Goal: Task Accomplishment & Management: Manage account settings

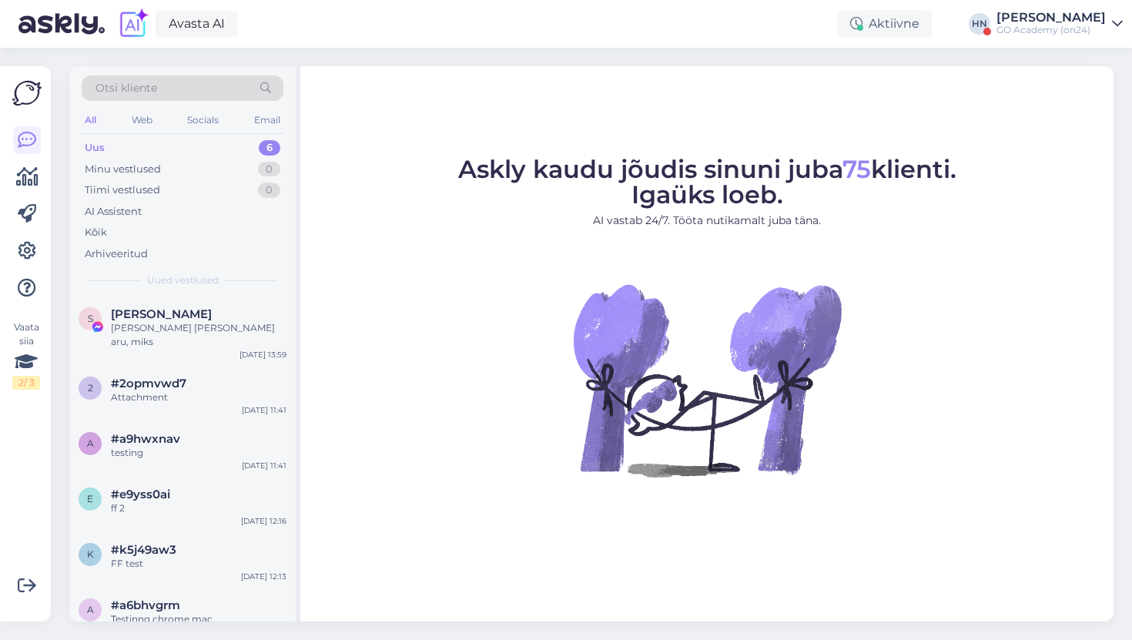
click at [41, 243] on div "Vaata siia 2 / 3" at bounding box center [26, 344] width 29 height 531
click at [28, 245] on icon at bounding box center [27, 251] width 18 height 18
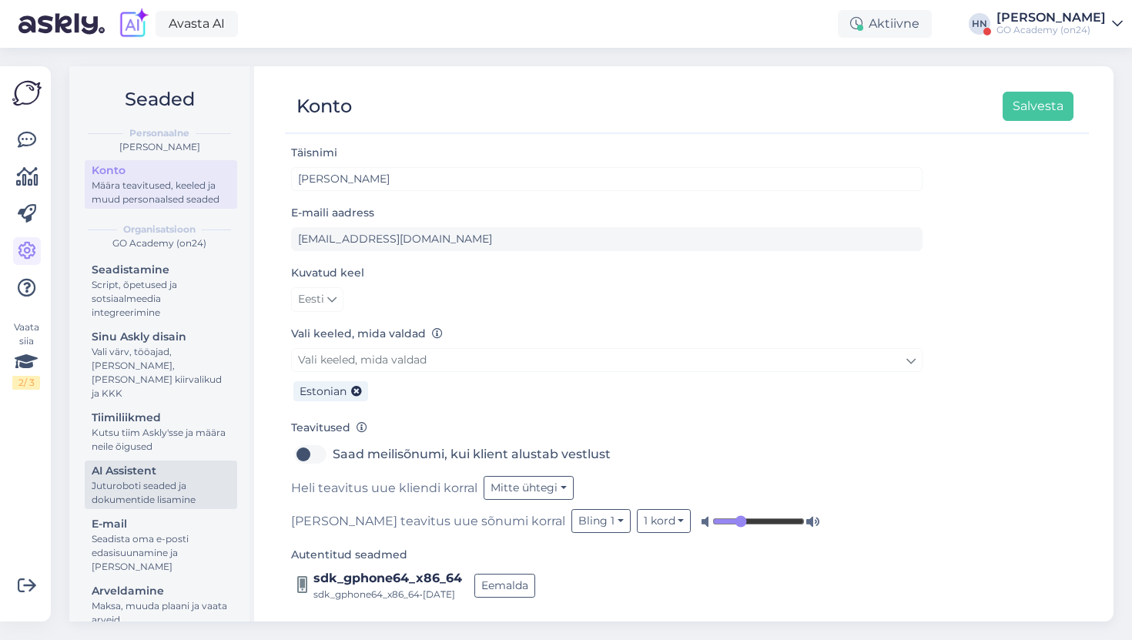
scroll to position [8, 0]
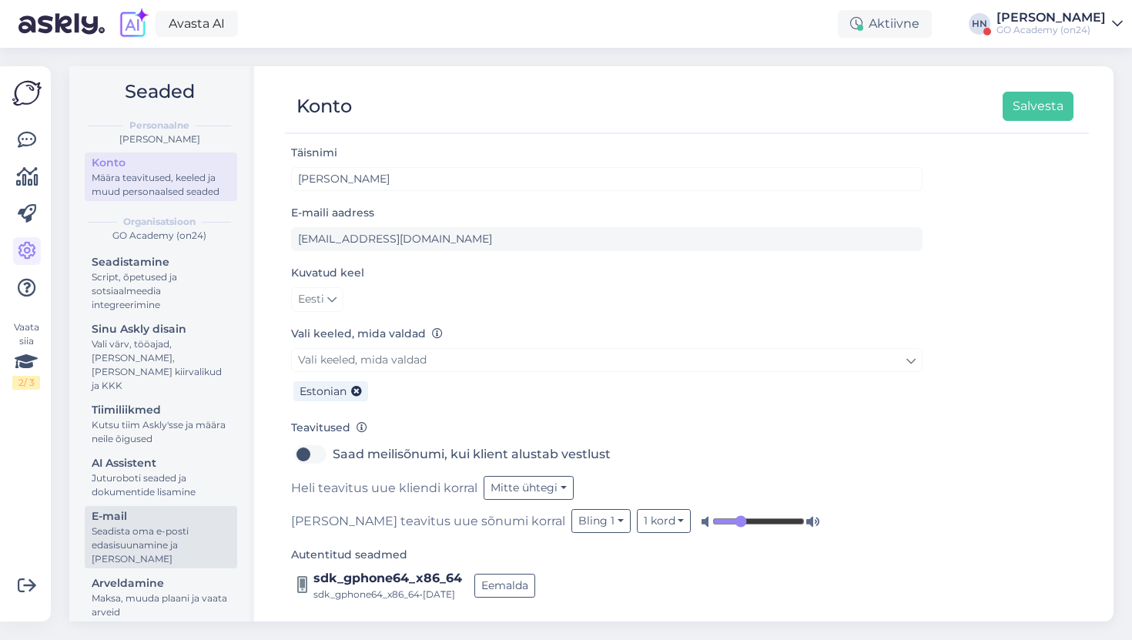
click at [178, 525] on div "Seadista oma e-posti edasisuunamine ja [PERSON_NAME]" at bounding box center [161, 546] width 139 height 42
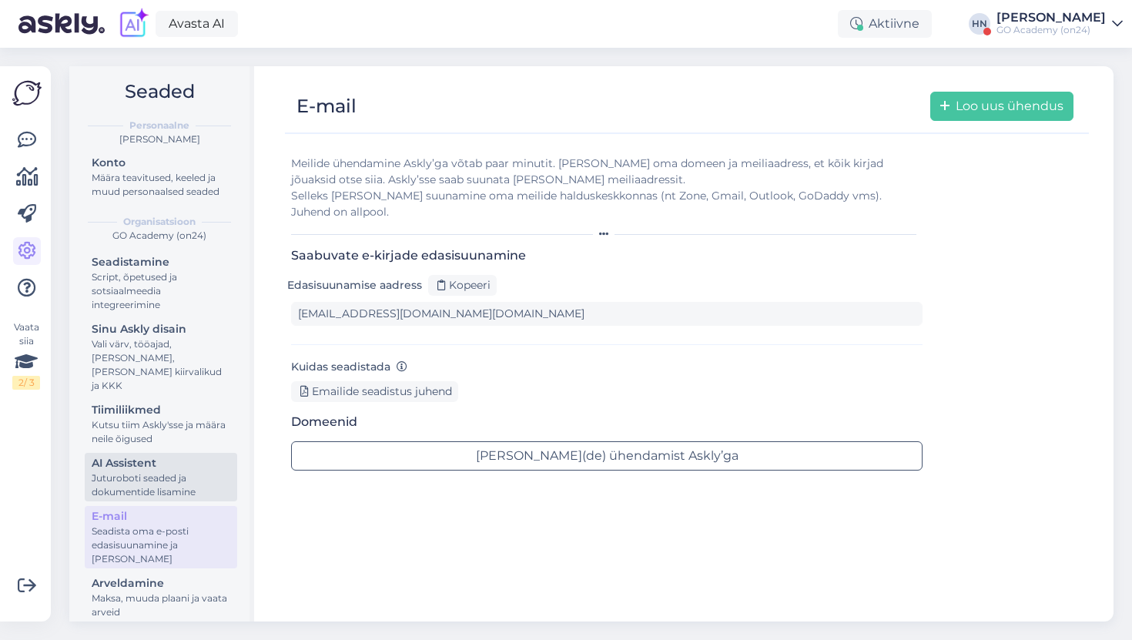
click at [174, 453] on link "AI Assistent [PERSON_NAME] seaded ja dokumentide lisamine" at bounding box center [161, 477] width 153 height 49
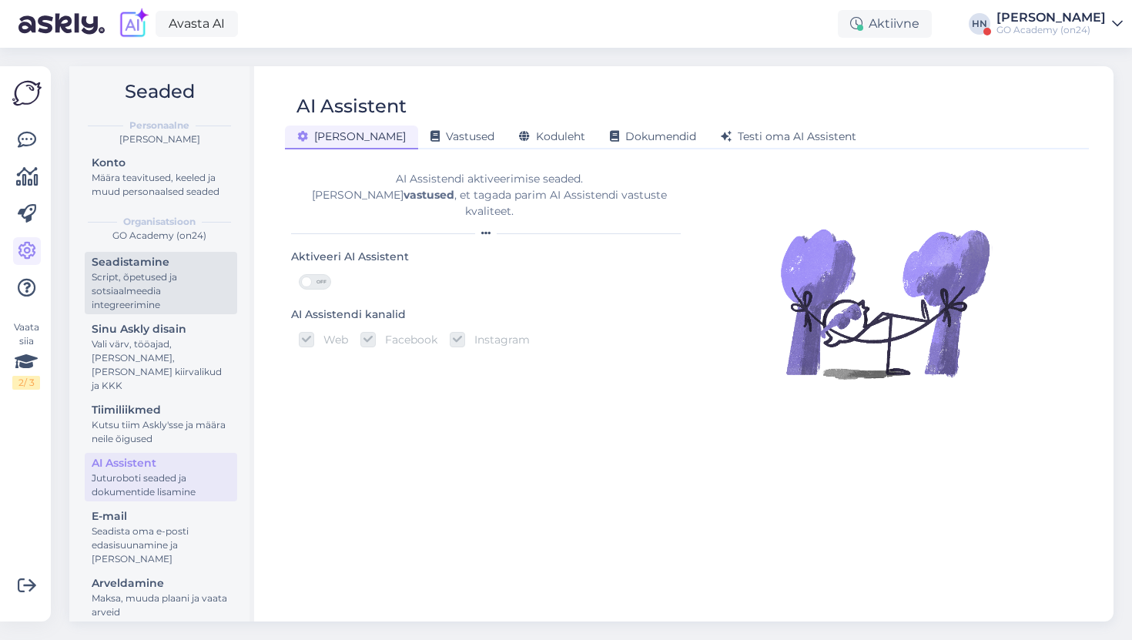
click at [167, 303] on div "Script, õpetused ja sotsiaalmeedia integreerimine" at bounding box center [161, 291] width 139 height 42
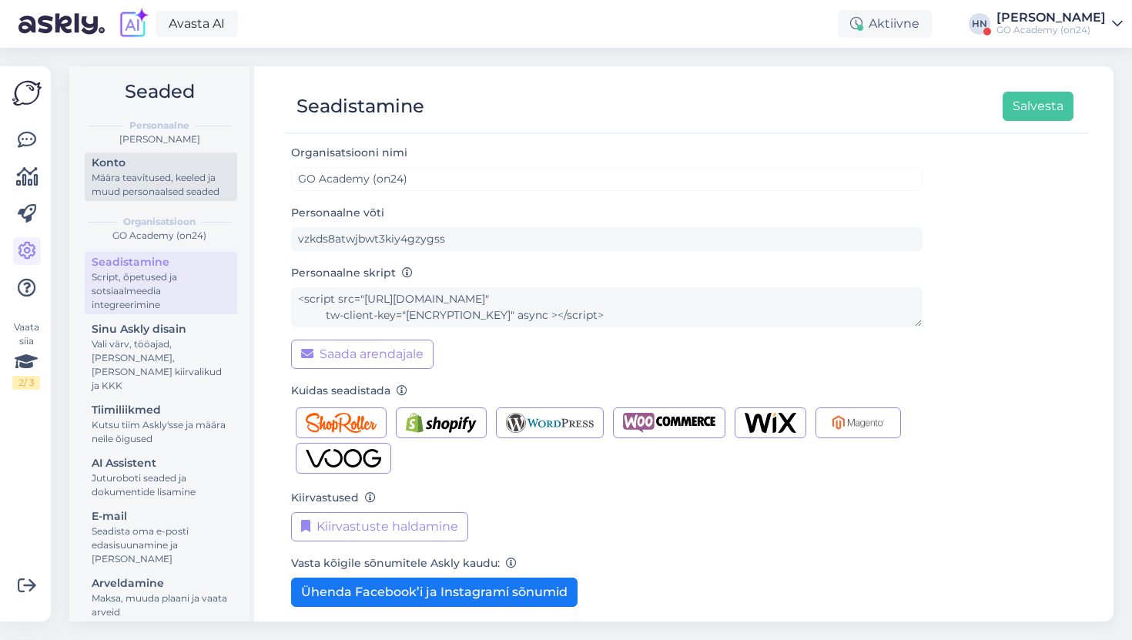
click at [149, 189] on div "Määra teavitused, keeled ja muud personaalsed seaded" at bounding box center [161, 185] width 139 height 28
